Goal: Information Seeking & Learning: Learn about a topic

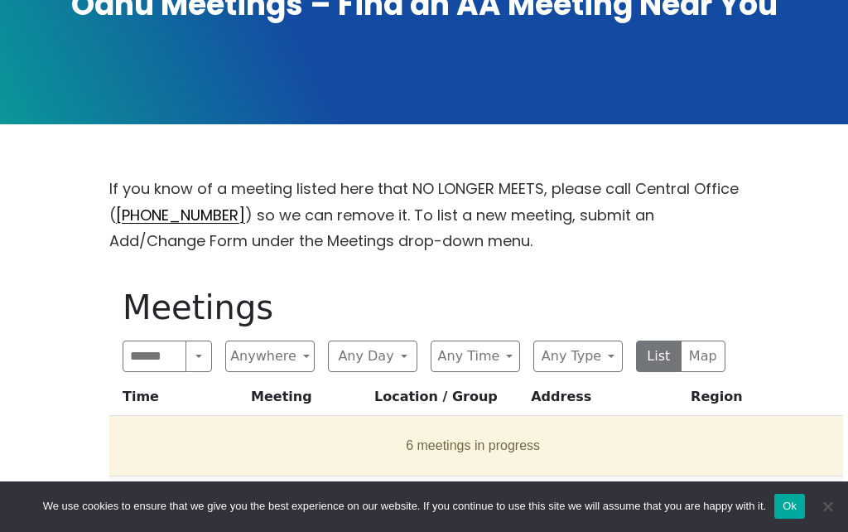
scroll to position [364, 0]
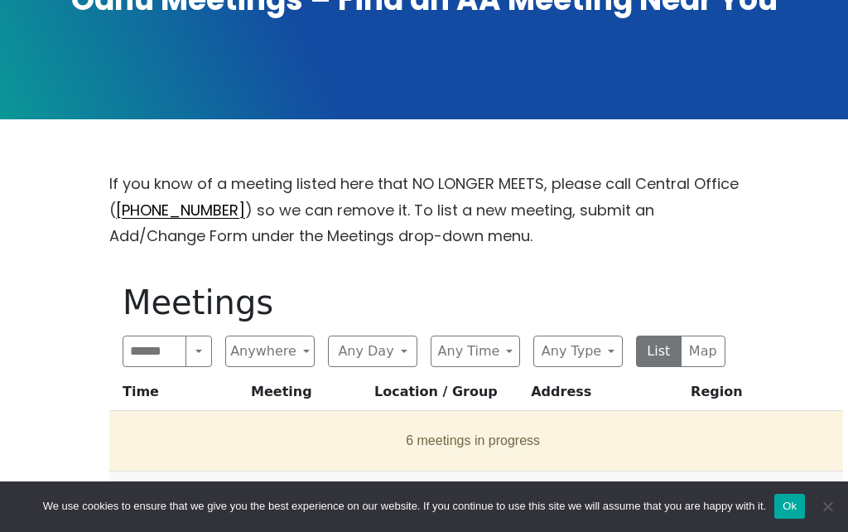
click at [607, 335] on button "Any Type" at bounding box center [577, 350] width 89 height 31
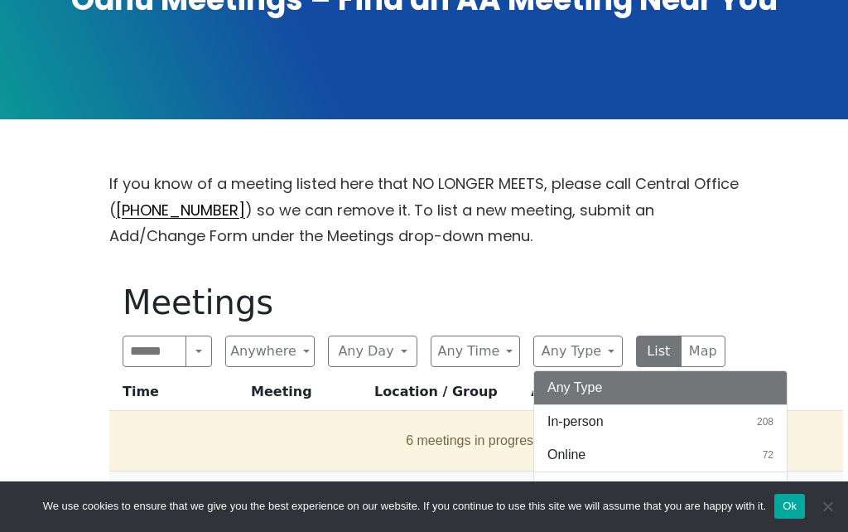
click at [625, 438] on button "Online 72" at bounding box center [660, 454] width 253 height 33
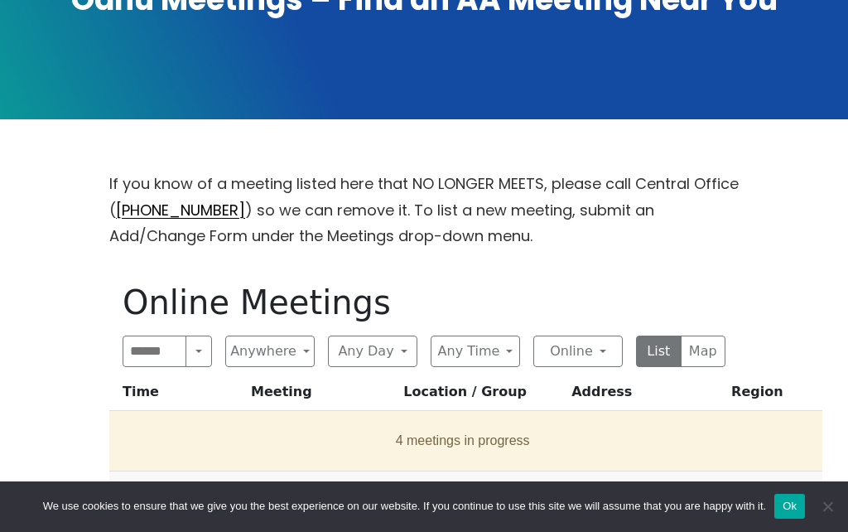
click at [379, 335] on button "Any Day" at bounding box center [372, 350] width 89 height 31
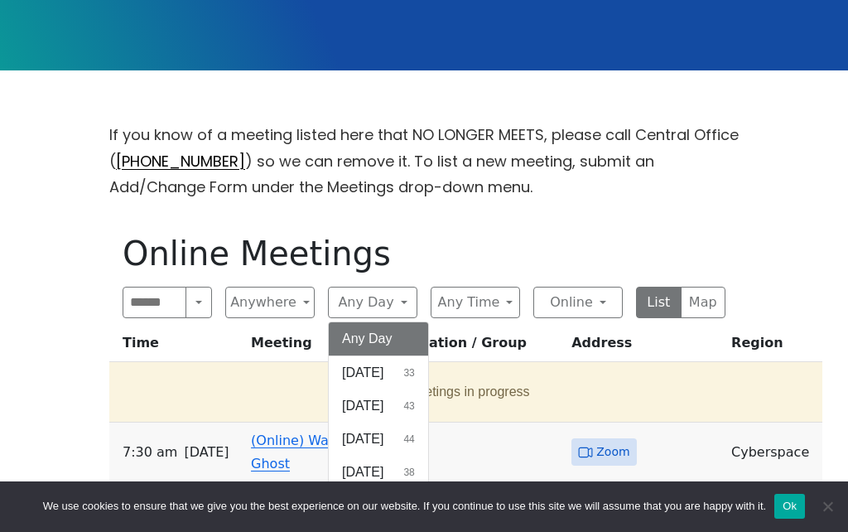
scroll to position [412, 0]
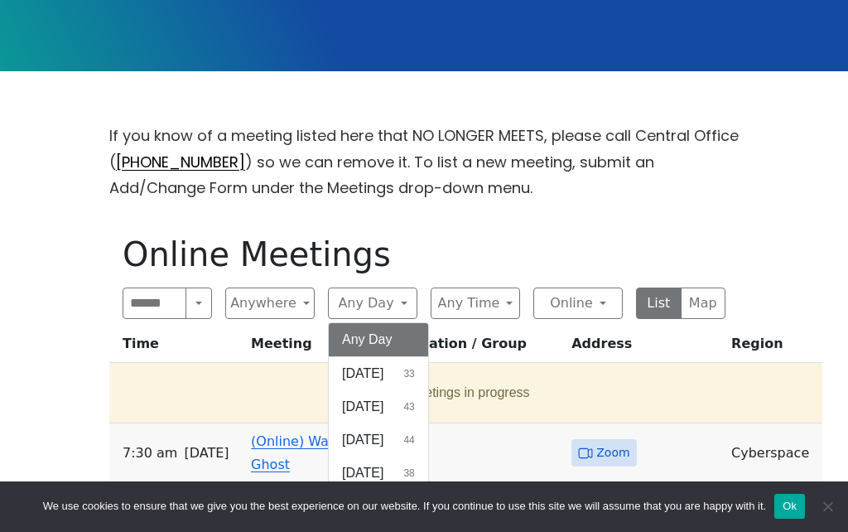
click at [419, 489] on button "[DATE] 38" at bounding box center [378, 505] width 99 height 33
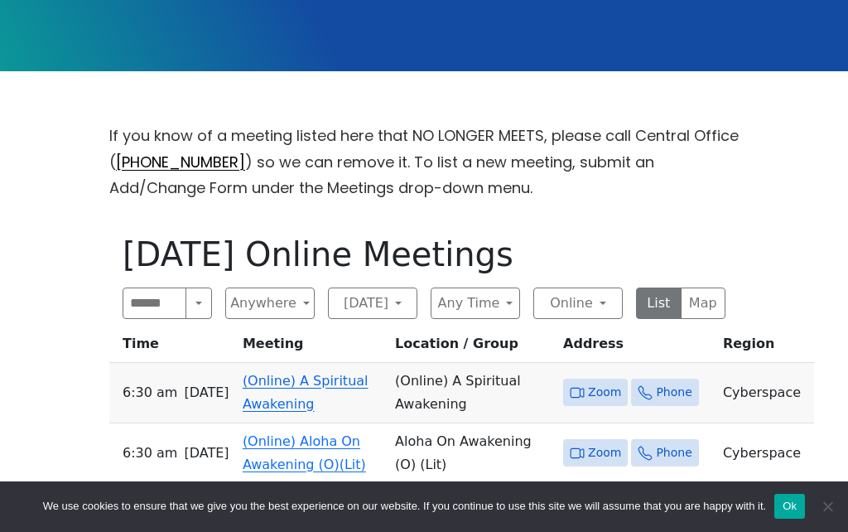
click at [501, 287] on button "Any Time" at bounding box center [475, 302] width 89 height 31
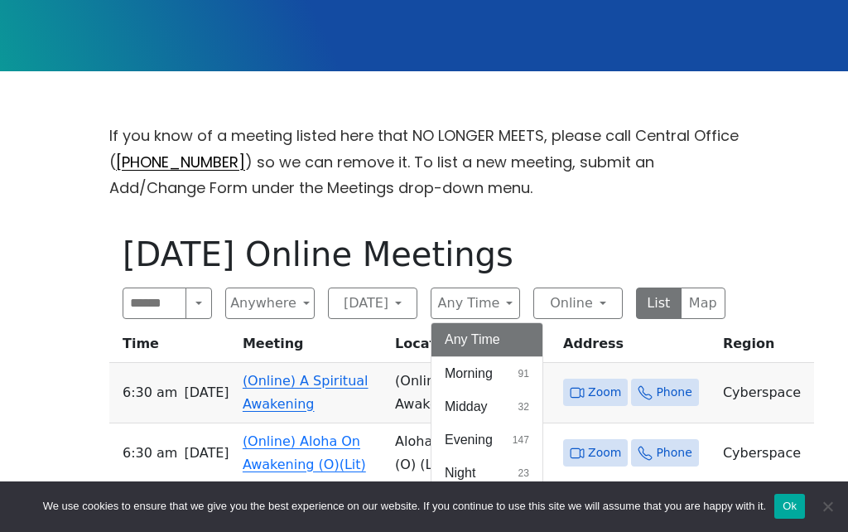
click at [513, 432] on span "147" at bounding box center [521, 439] width 17 height 15
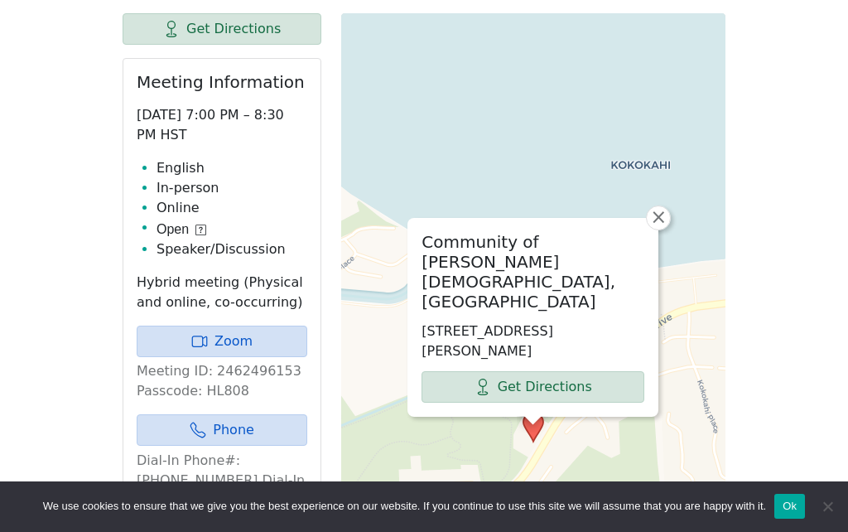
scroll to position [753, 0]
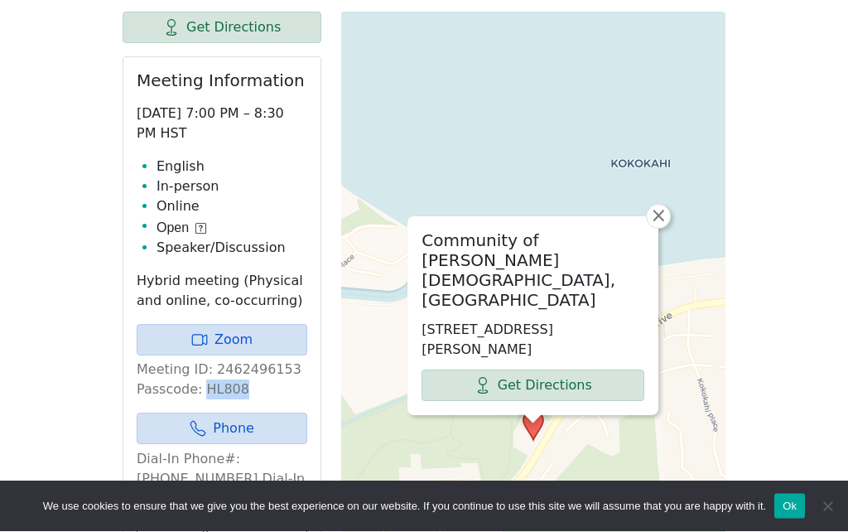
click at [242, 325] on link "Zoom" at bounding box center [222, 340] width 171 height 31
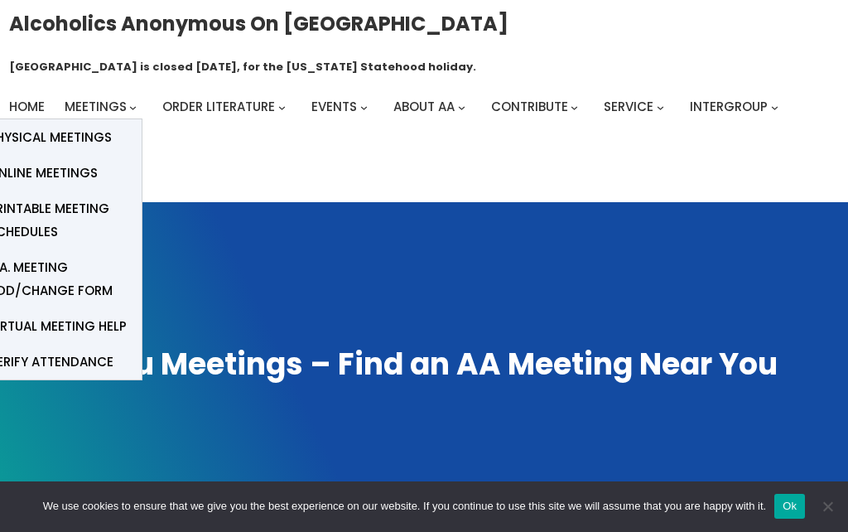
click at [101, 155] on link "Online Meetings" at bounding box center [59, 173] width 166 height 36
click at [84, 161] on span "Online Meetings" at bounding box center [42, 172] width 109 height 23
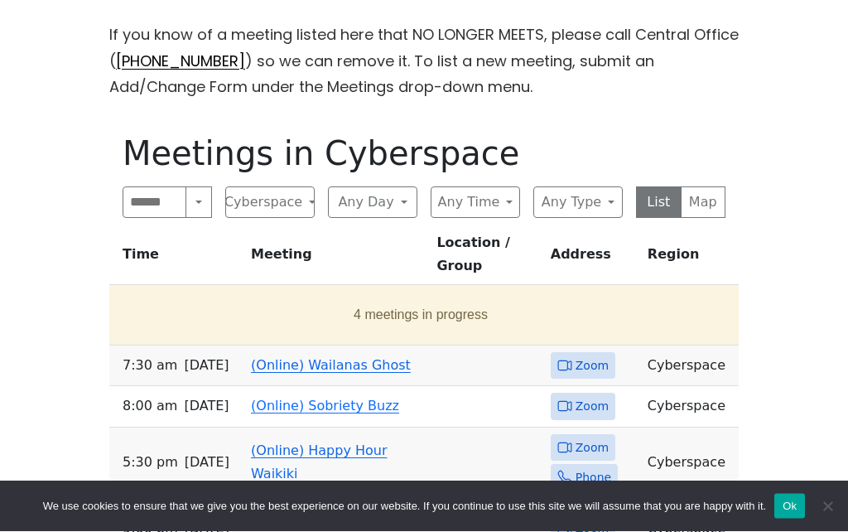
scroll to position [514, 0]
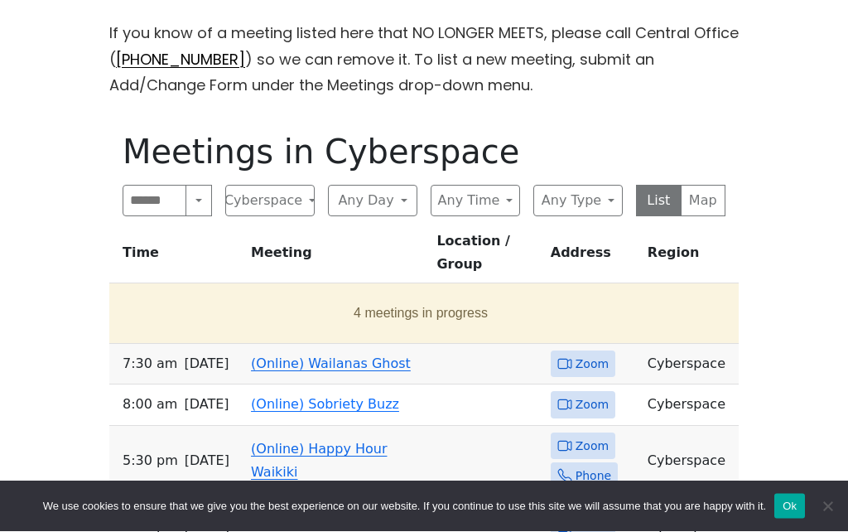
click at [402, 185] on button "Any Day" at bounding box center [372, 200] width 89 height 31
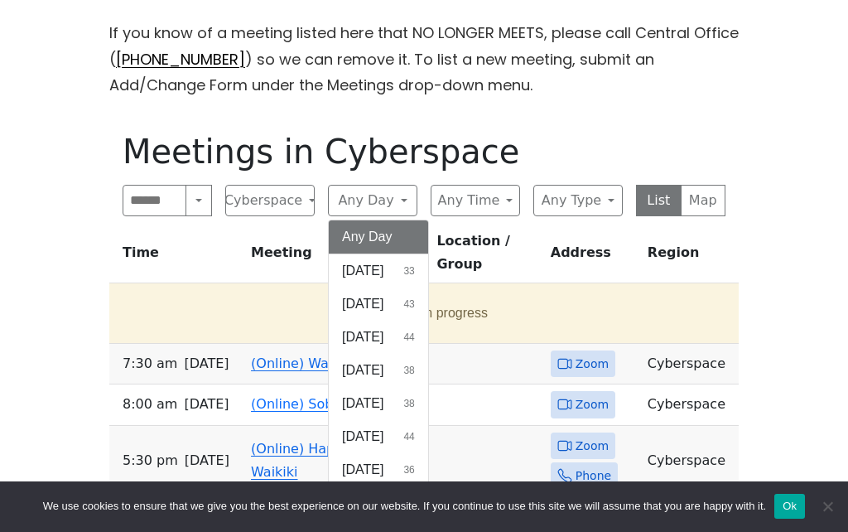
click at [418, 420] on button "Friday 44" at bounding box center [378, 436] width 99 height 33
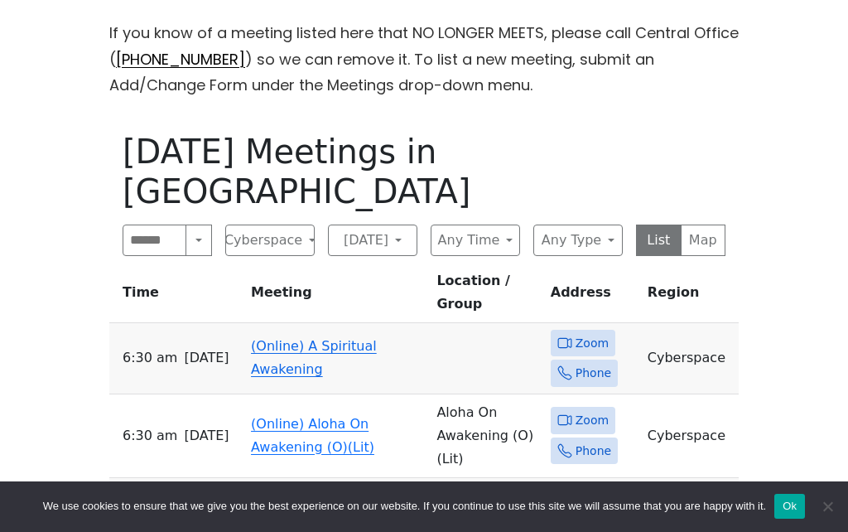
click at [589, 224] on button "Any Type" at bounding box center [577, 239] width 89 height 31
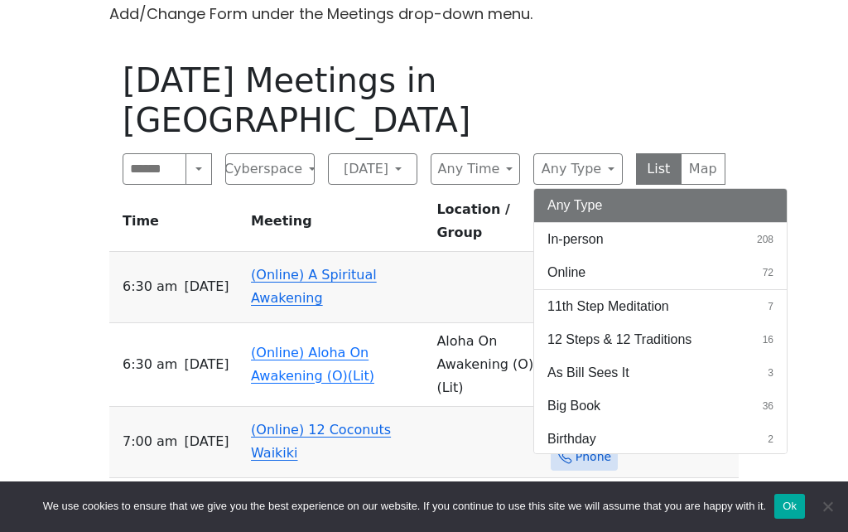
scroll to position [584, 0]
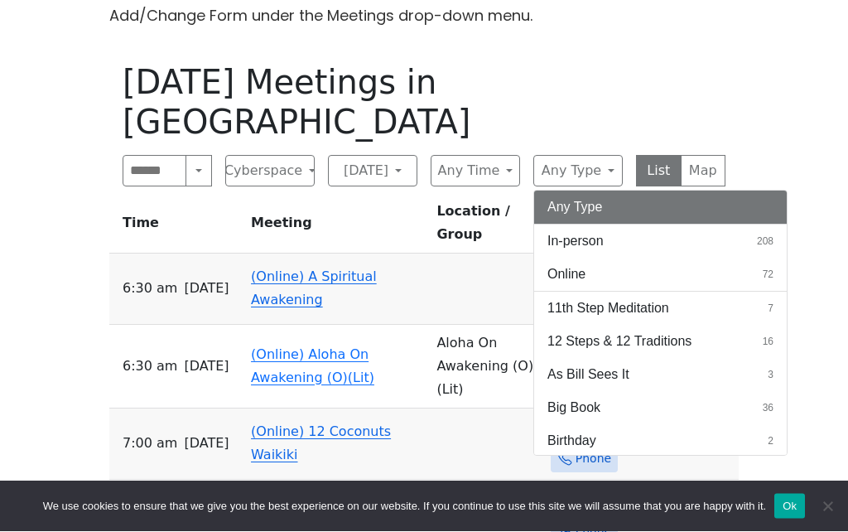
click at [792, 23] on div "If you know of a meeting listed here that NO LONGER MEETS, please call Central …" at bounding box center [423, 392] width 763 height 883
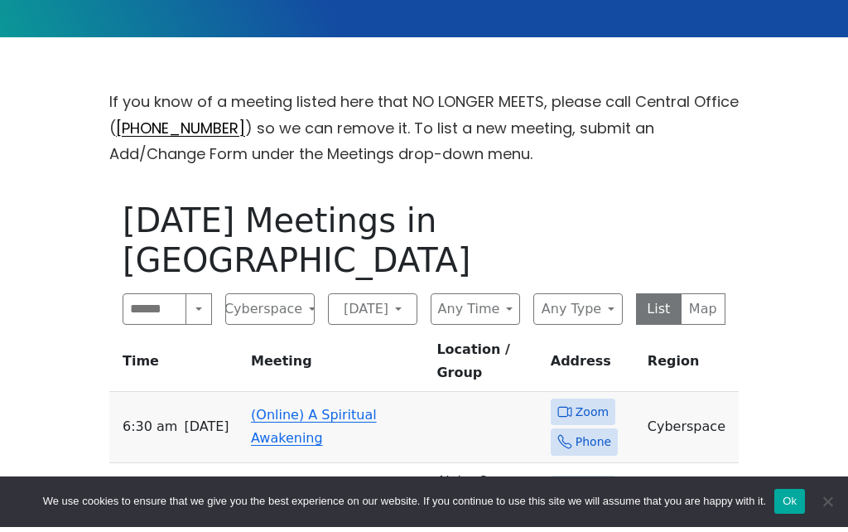
scroll to position [447, 0]
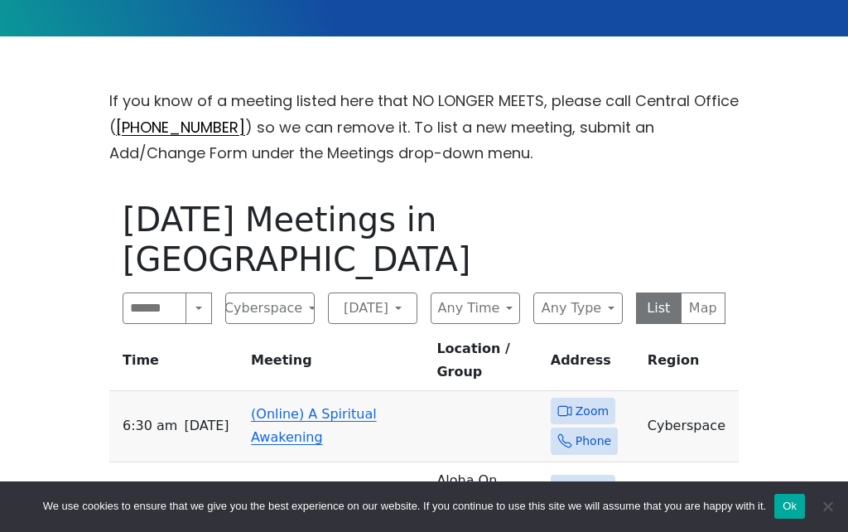
click at [600, 292] on button "Any Type" at bounding box center [577, 307] width 89 height 31
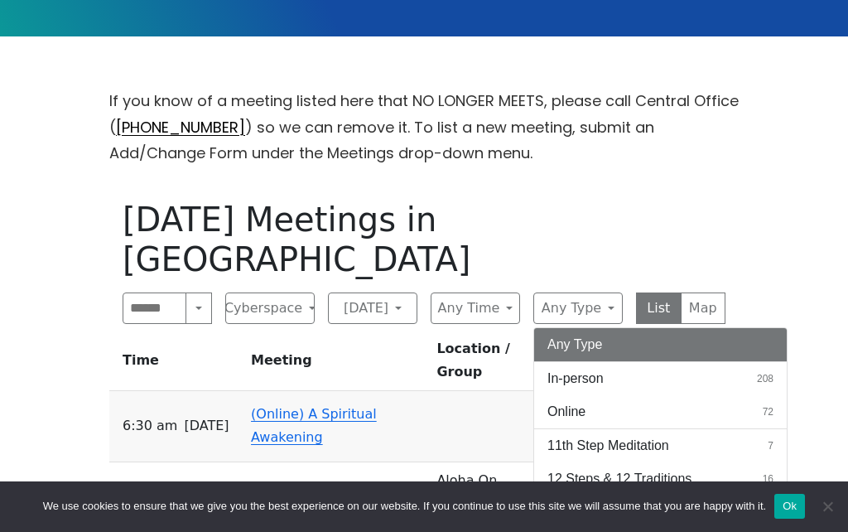
click at [589, 395] on button "Online 72" at bounding box center [660, 411] width 253 height 33
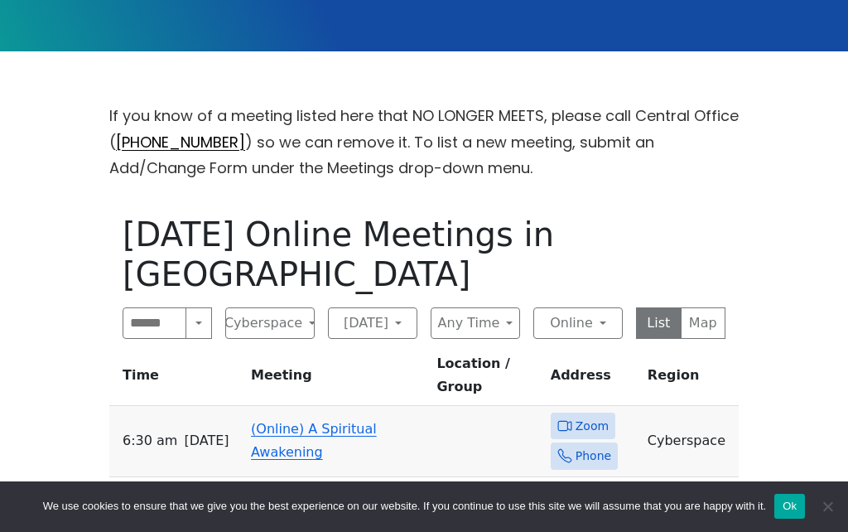
scroll to position [436, 0]
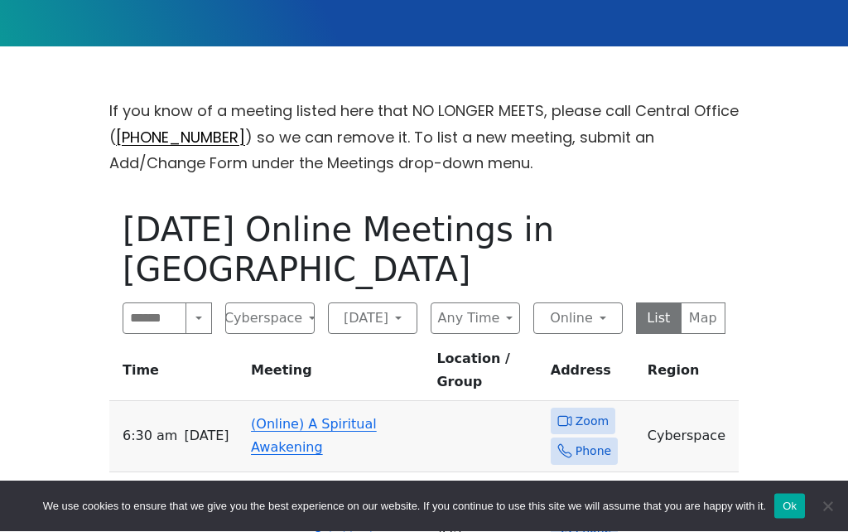
click at [387, 303] on button "[DATE]" at bounding box center [372, 318] width 89 height 31
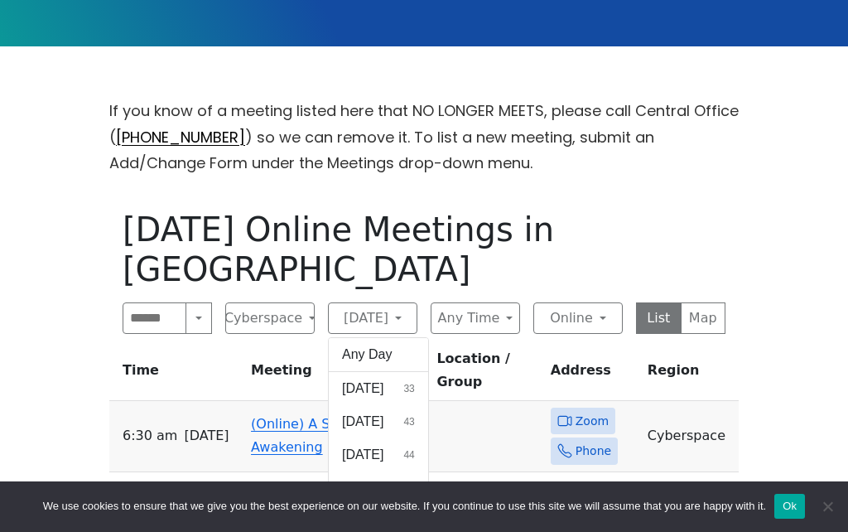
click at [413, 504] on button "[DATE] 38" at bounding box center [378, 520] width 99 height 33
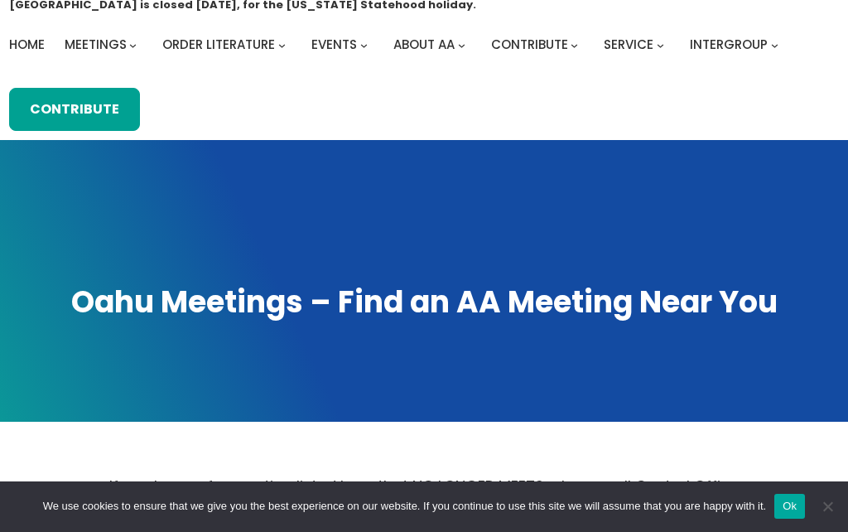
scroll to position [61, 0]
